Goal: Browse casually

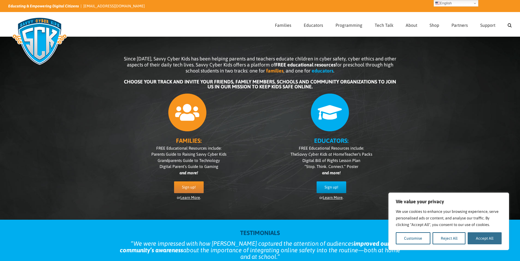
click at [484, 236] on button "Accept All" at bounding box center [484, 239] width 34 height 12
checkbox input "true"
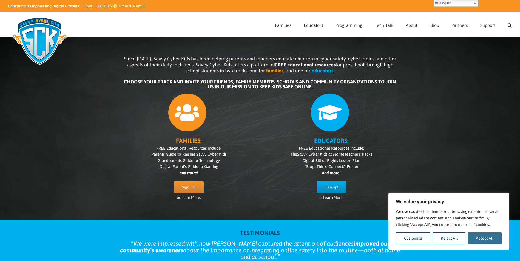
checkbox input "true"
